Goal: Information Seeking & Learning: Learn about a topic

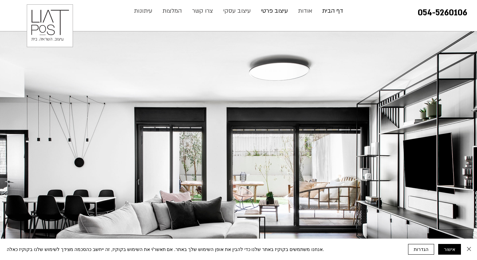
click at [272, 15] on p "עיצוב פרטי" at bounding box center [274, 10] width 33 height 13
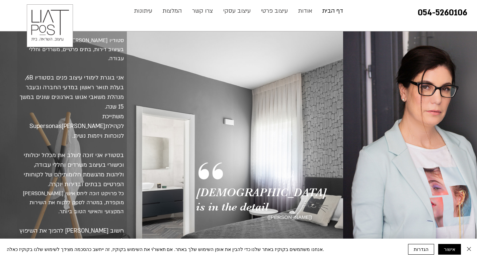
scroll to position [319, 0]
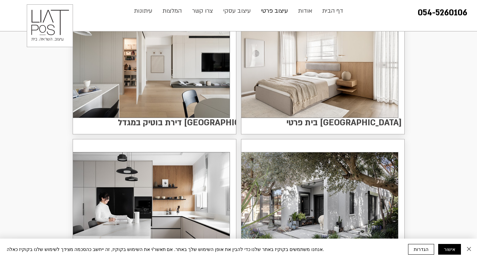
scroll to position [98, 0]
click at [455, 253] on button "אישור" at bounding box center [449, 249] width 23 height 11
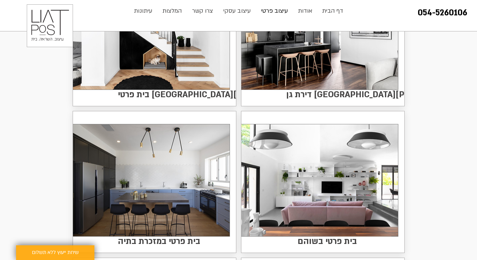
scroll to position [714, 0]
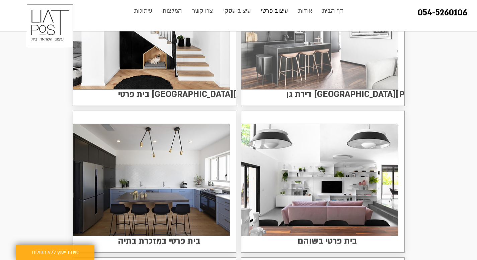
click at [351, 45] on img at bounding box center [319, 33] width 157 height 112
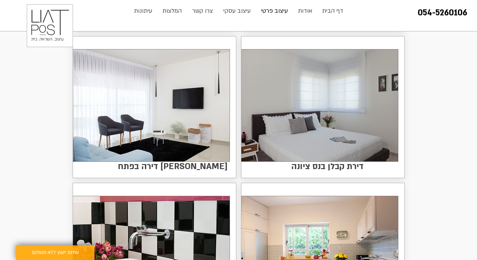
scroll to position [1083, 0]
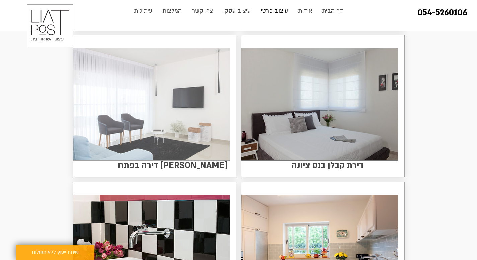
click at [169, 111] on img at bounding box center [151, 105] width 157 height 112
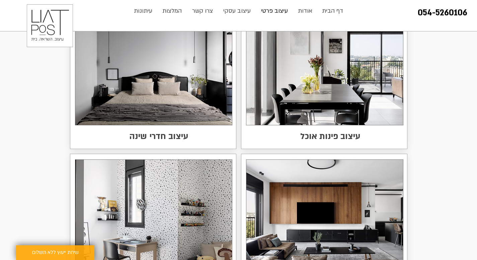
scroll to position [1592, 0]
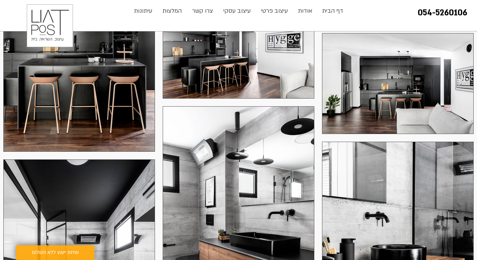
scroll to position [1010, 0]
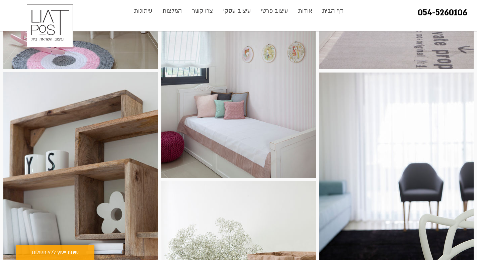
scroll to position [1111, 0]
